Goal: Navigation & Orientation: Go to known website

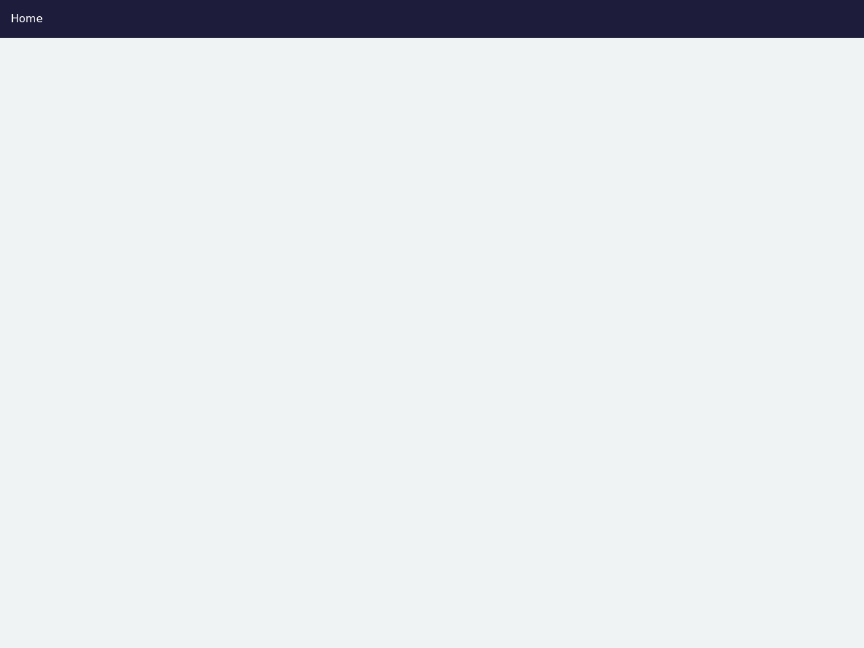
click at [432, 19] on div "Home" at bounding box center [432, 19] width 842 height 16
